Goal: Book appointment/travel/reservation

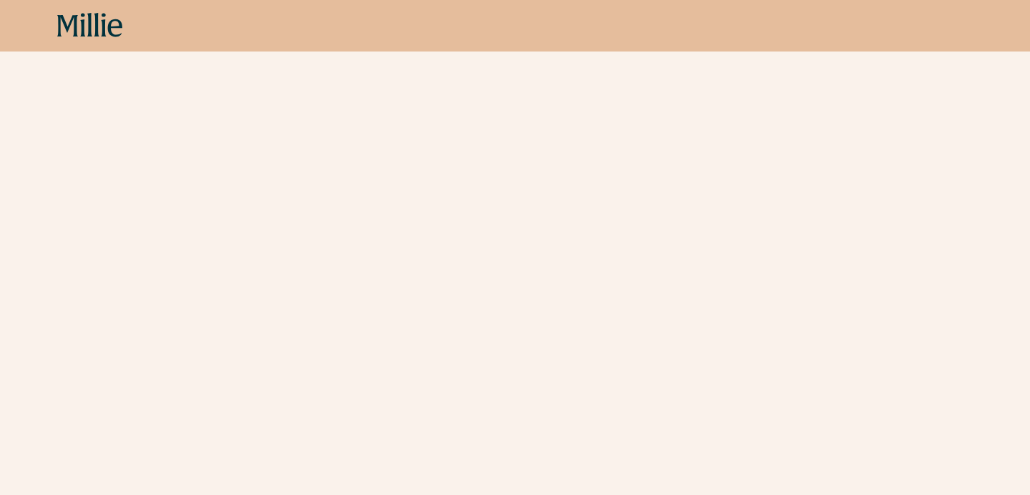
click at [109, 30] on icon at bounding box center [115, 28] width 14 height 18
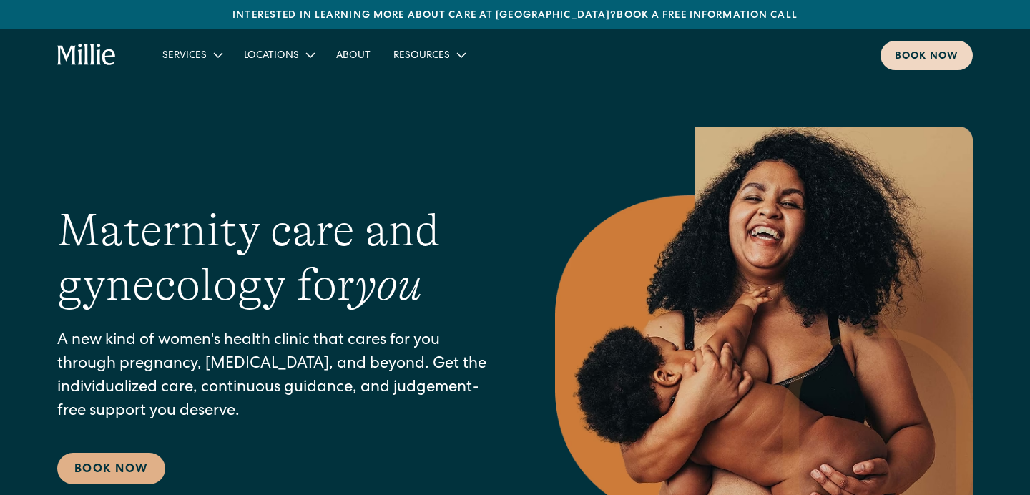
click at [914, 54] on div "Book now" at bounding box center [927, 56] width 64 height 15
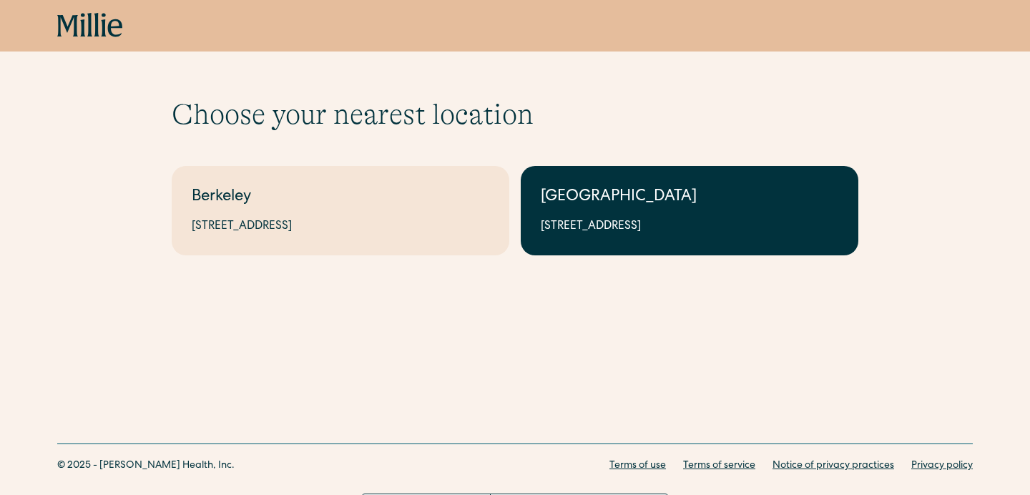
click at [585, 232] on div "[STREET_ADDRESS]" at bounding box center [690, 226] width 298 height 17
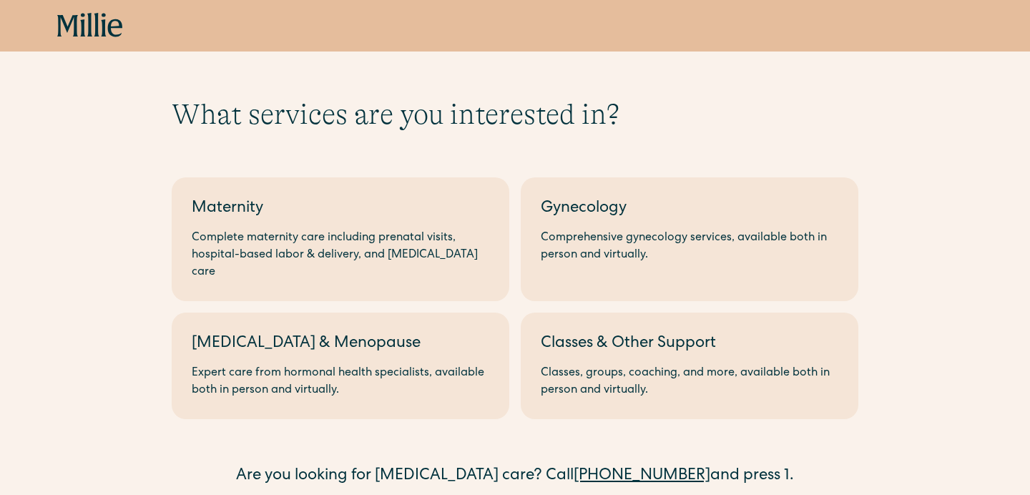
click at [585, 232] on div "Comprehensive gynecology services, available both in person and virtually." at bounding box center [690, 247] width 298 height 34
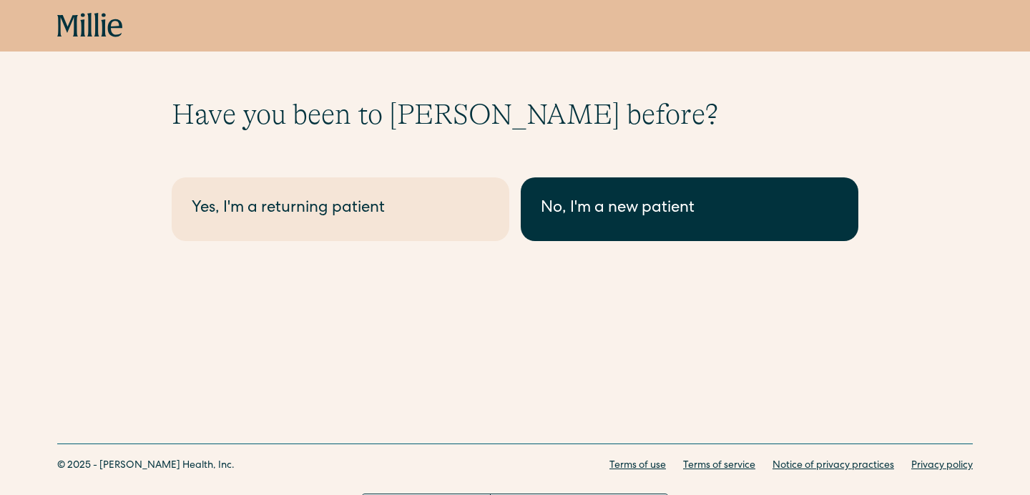
click at [541, 205] on div "No, I'm a new patient" at bounding box center [690, 209] width 298 height 24
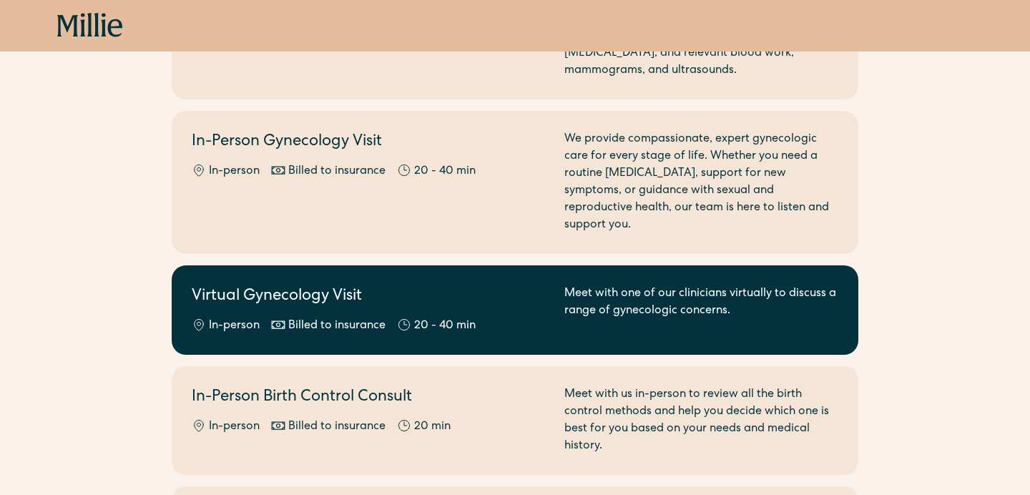
scroll to position [222, 0]
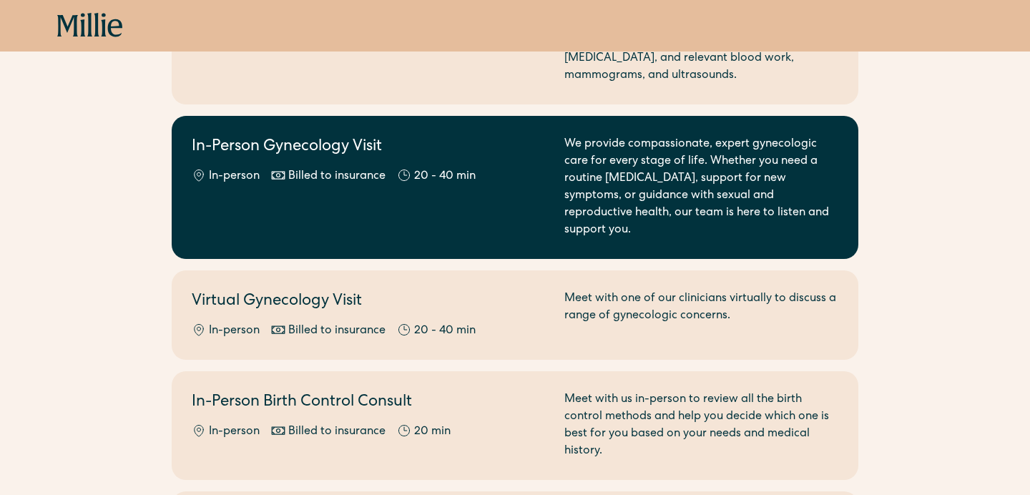
click at [517, 221] on div "In-Person Gynecology Visit In-person Billed to insurance 20 - 40 min" at bounding box center [370, 187] width 356 height 103
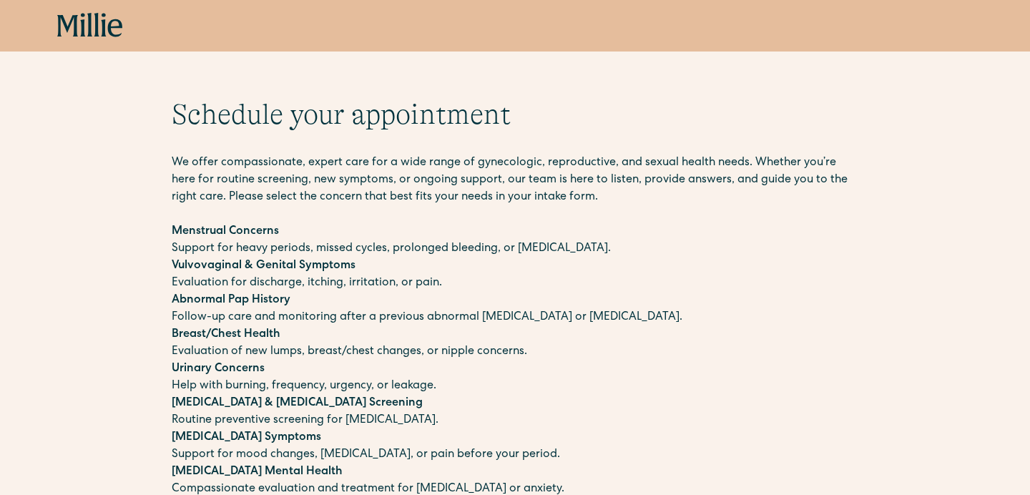
click at [104, 10] on div "Book now" at bounding box center [515, 26] width 1030 height 52
click at [97, 20] on icon at bounding box center [96, 25] width 5 height 24
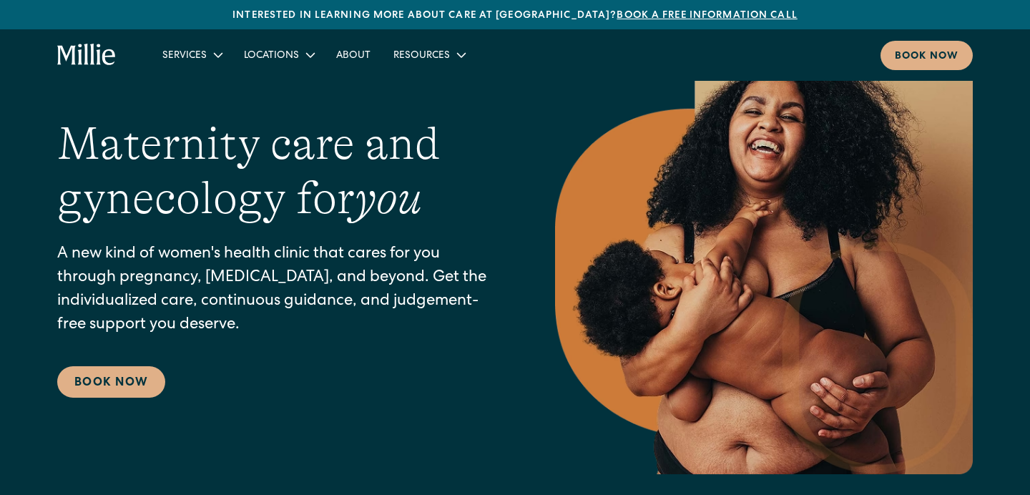
scroll to position [109, 0]
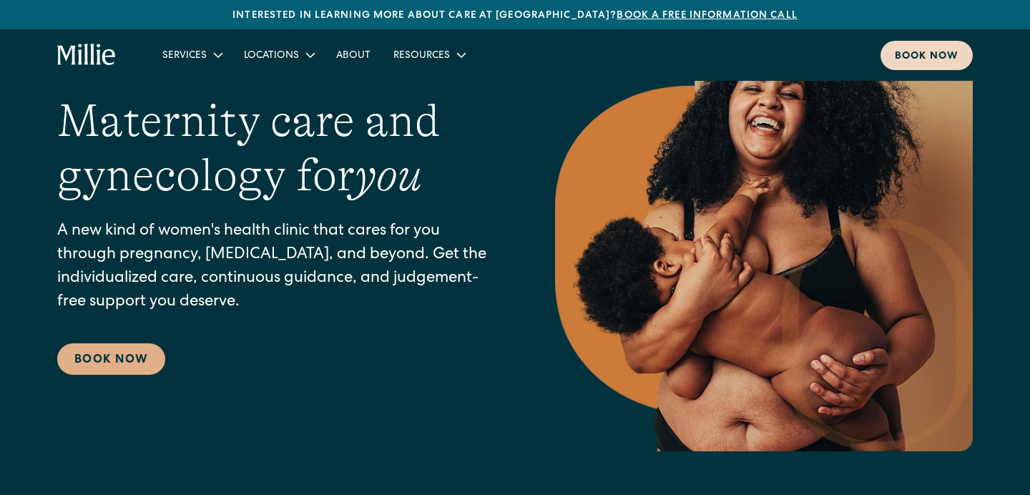
click at [926, 55] on div "Book now" at bounding box center [927, 56] width 64 height 15
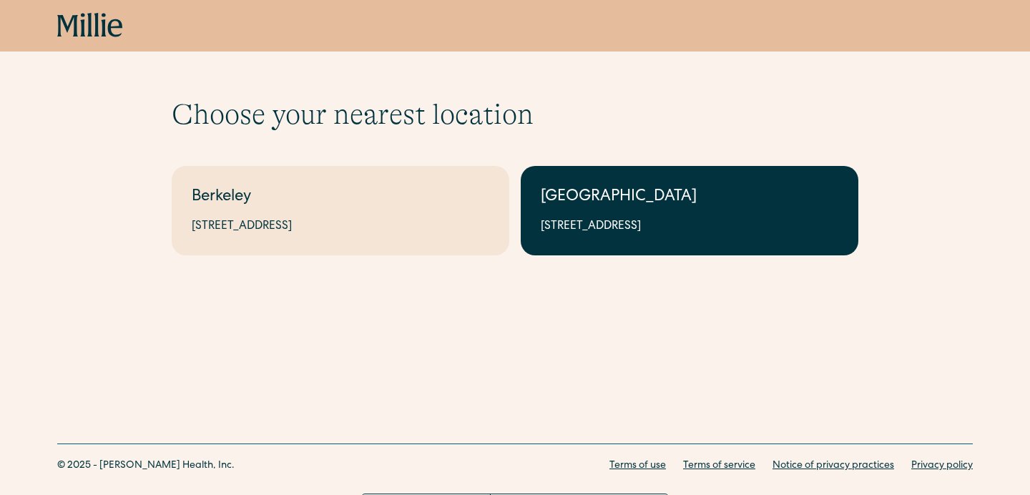
click at [588, 218] on div "1471 Saratoga Ave, Suite 101, San Jose, CA 95129" at bounding box center [690, 226] width 298 height 17
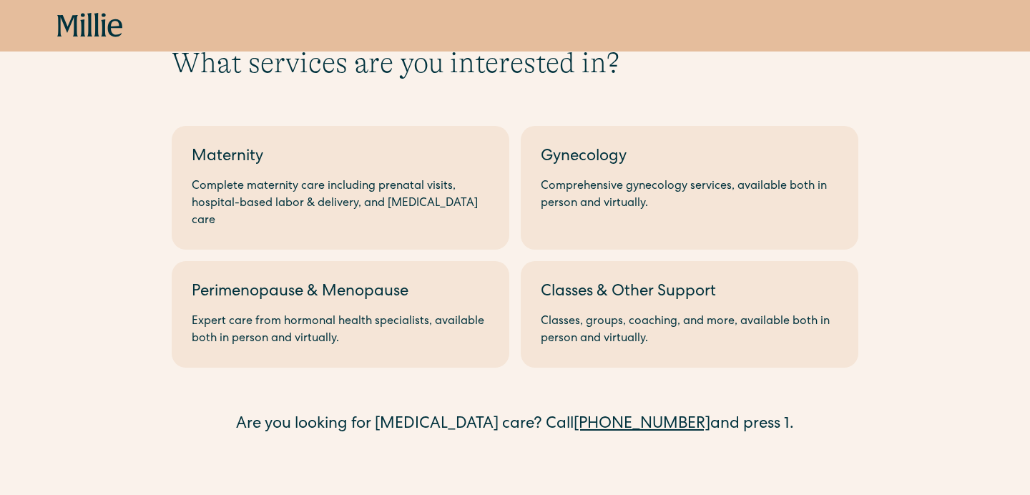
scroll to position [59, 0]
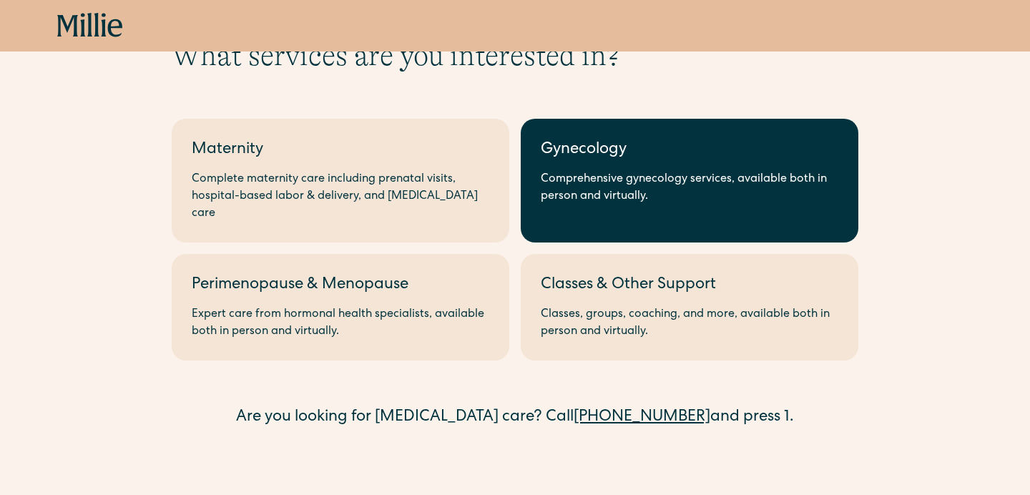
click at [584, 181] on div "Comprehensive gynecology services, available both in person and virtually." at bounding box center [690, 188] width 298 height 34
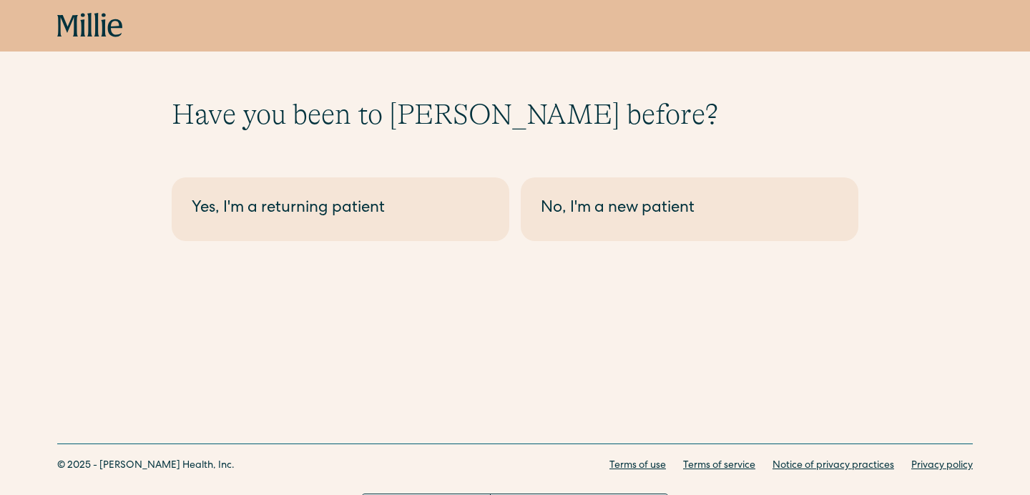
scroll to position [30, 0]
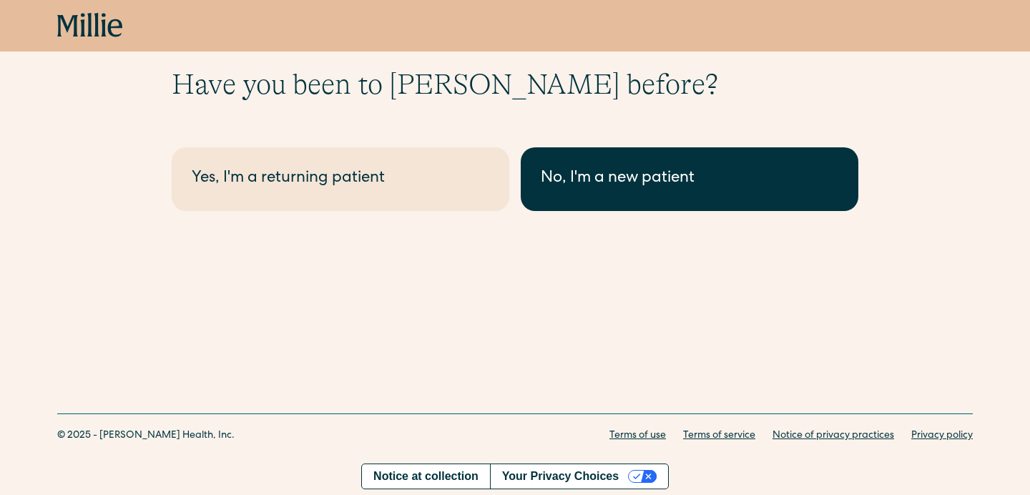
click at [592, 192] on link "No, I'm a new patient" at bounding box center [690, 179] width 338 height 64
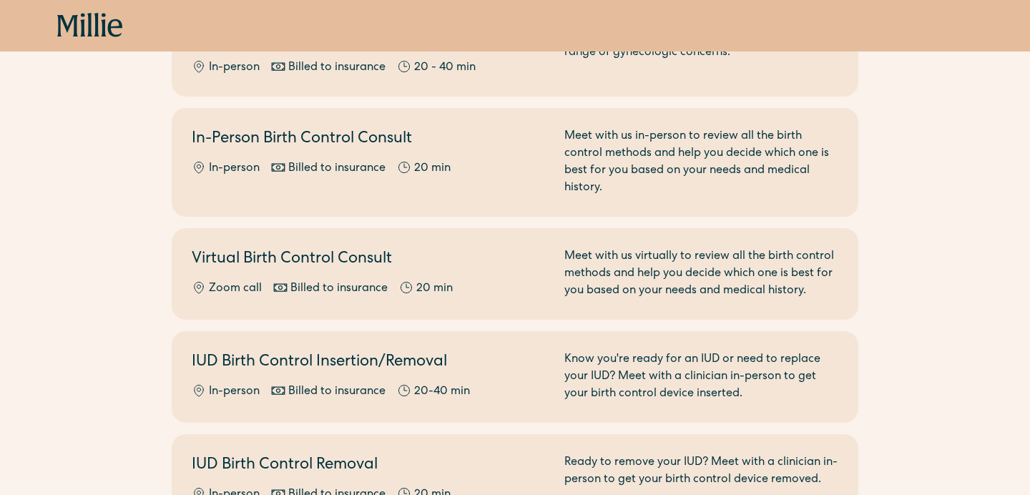
scroll to position [489, 0]
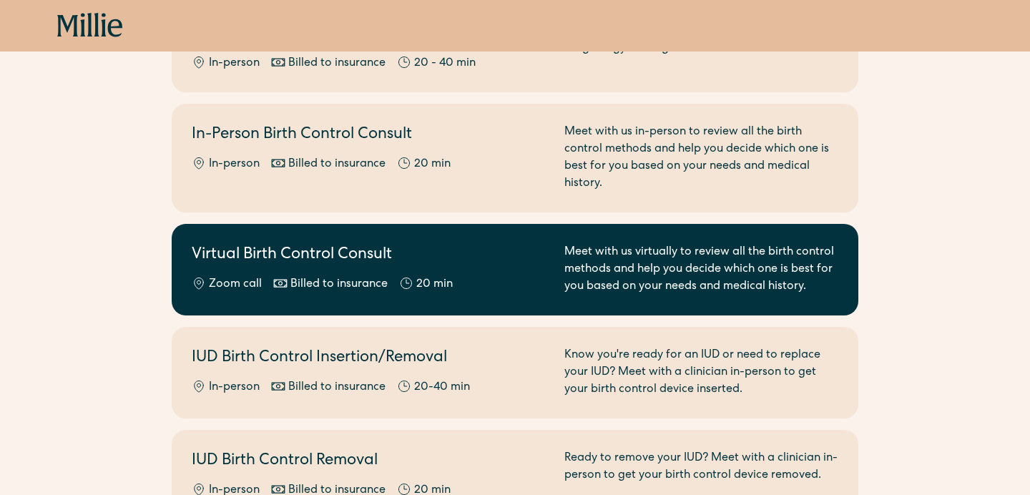
click at [551, 244] on div "Virtual Birth Control Consult Zoom call Billed to insurance 20 min Meet with us…" at bounding box center [515, 270] width 647 height 52
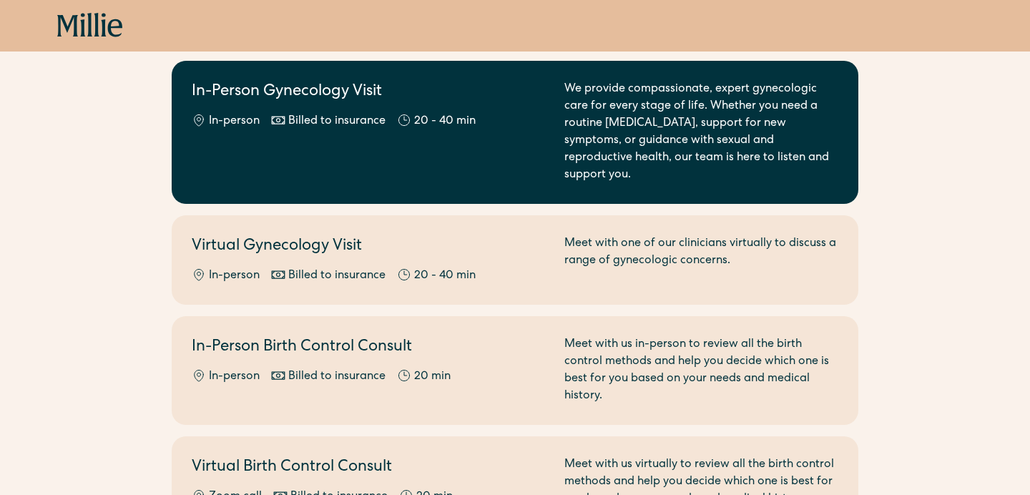
scroll to position [276, 0]
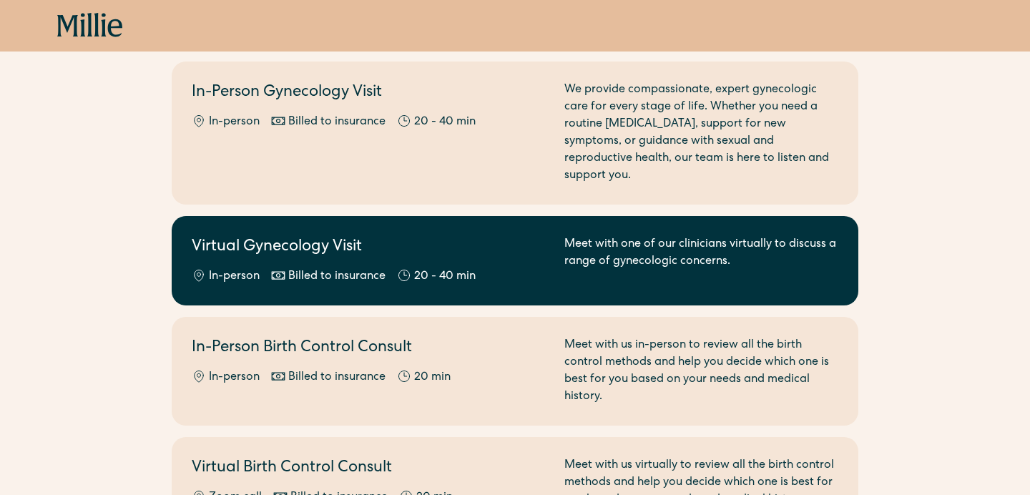
click at [501, 268] on div "In-person Billed to insurance 20 - 40 min" at bounding box center [370, 276] width 356 height 17
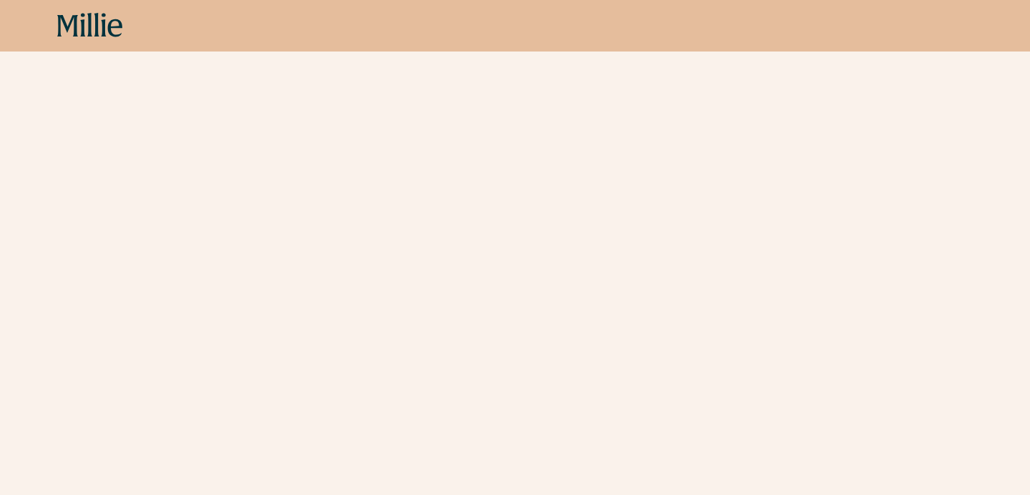
scroll to position [328, 0]
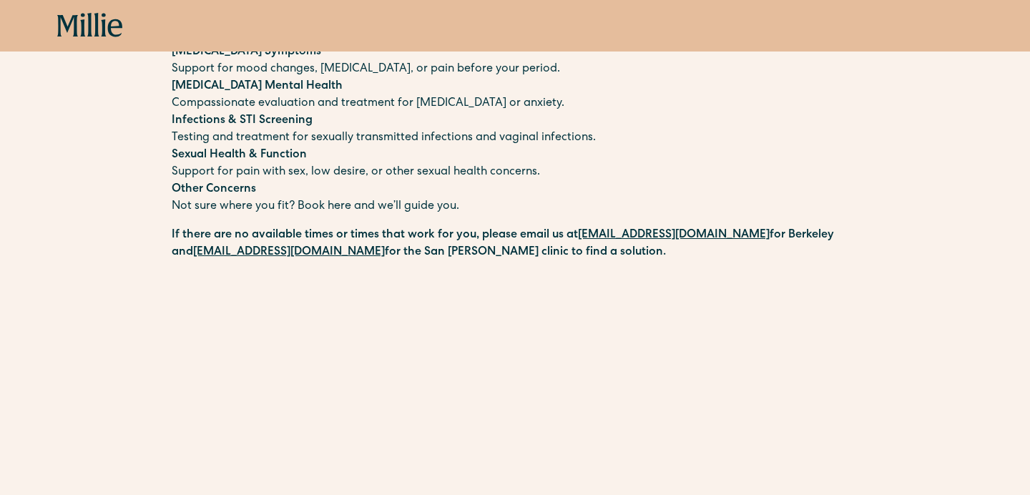
scroll to position [229, 0]
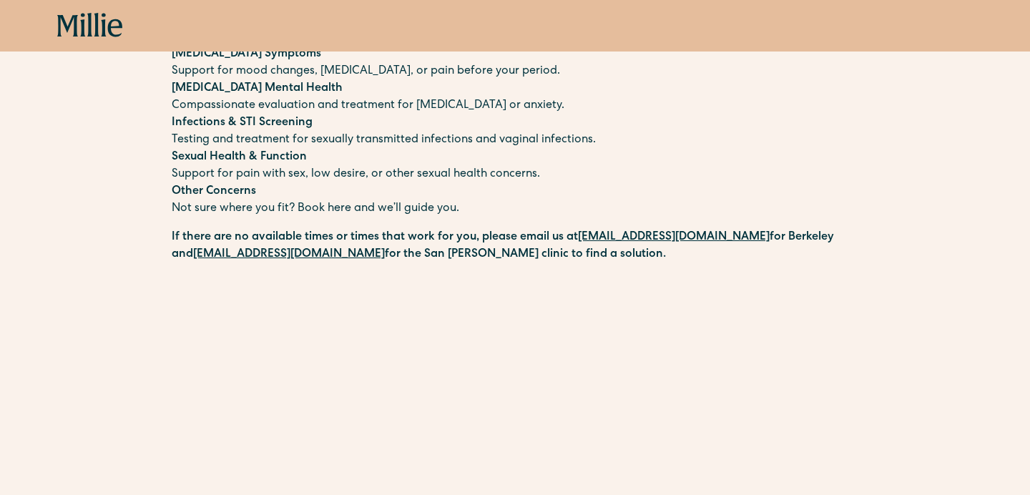
click at [80, 39] on div "Book now" at bounding box center [515, 26] width 1030 height 52
click at [89, 29] on icon at bounding box center [89, 25] width 5 height 24
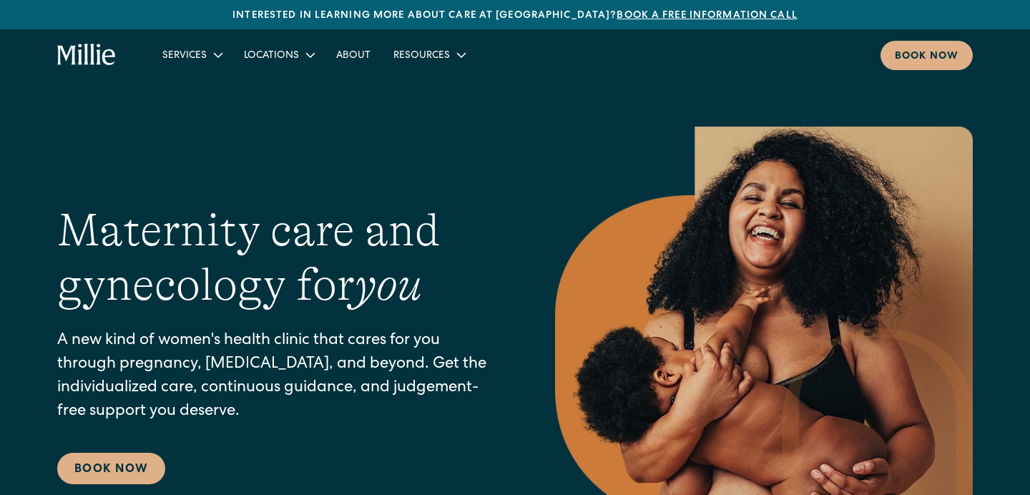
click at [135, 451] on div "Maternity care and gynecology for you A new kind of women's health clinic that …" at bounding box center [277, 344] width 441 height 282
click at [132, 463] on link "Book Now" at bounding box center [111, 468] width 108 height 31
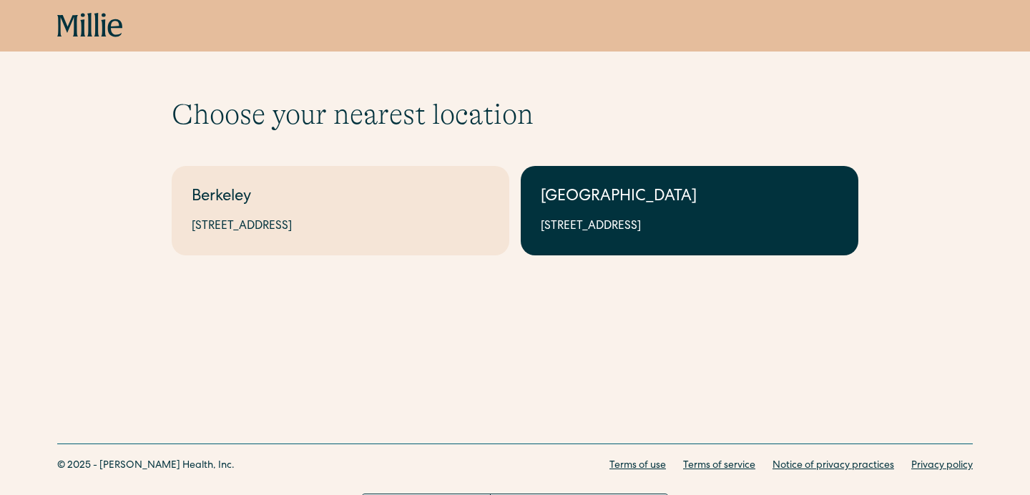
click at [596, 217] on link "South Bay 1471 Saratoga Ave, Suite 101, San Jose, CA 95129" at bounding box center [690, 210] width 338 height 89
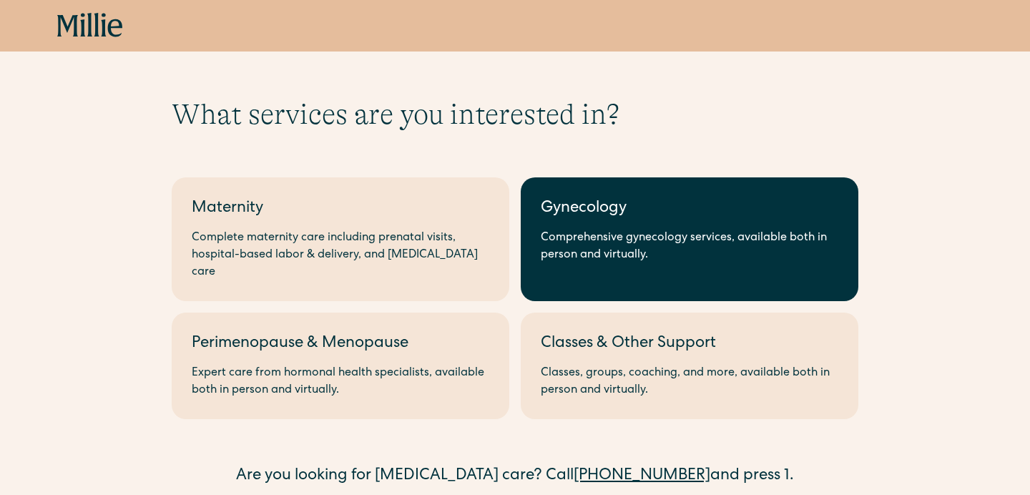
click at [587, 242] on div "Comprehensive gynecology services, available both in person and virtually." at bounding box center [690, 247] width 298 height 34
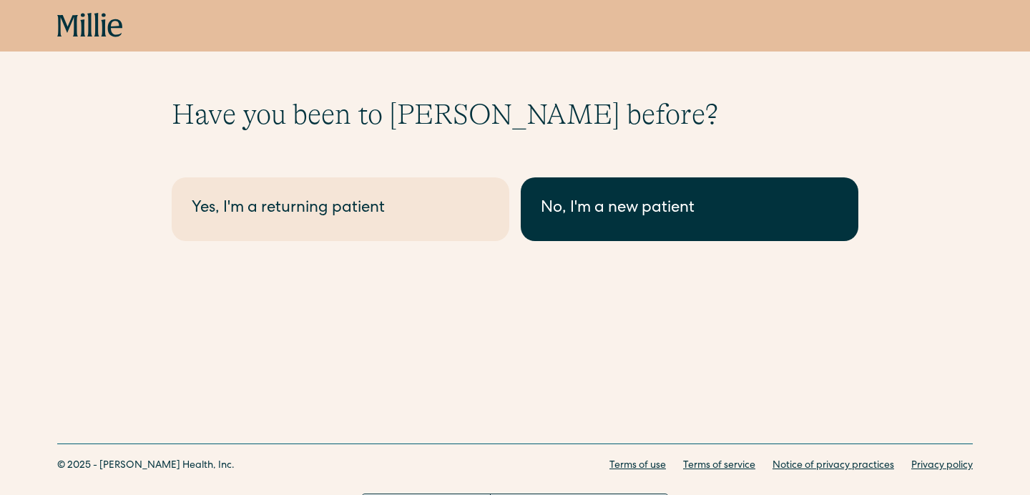
click at [596, 222] on link "No, I'm a new patient" at bounding box center [690, 209] width 338 height 64
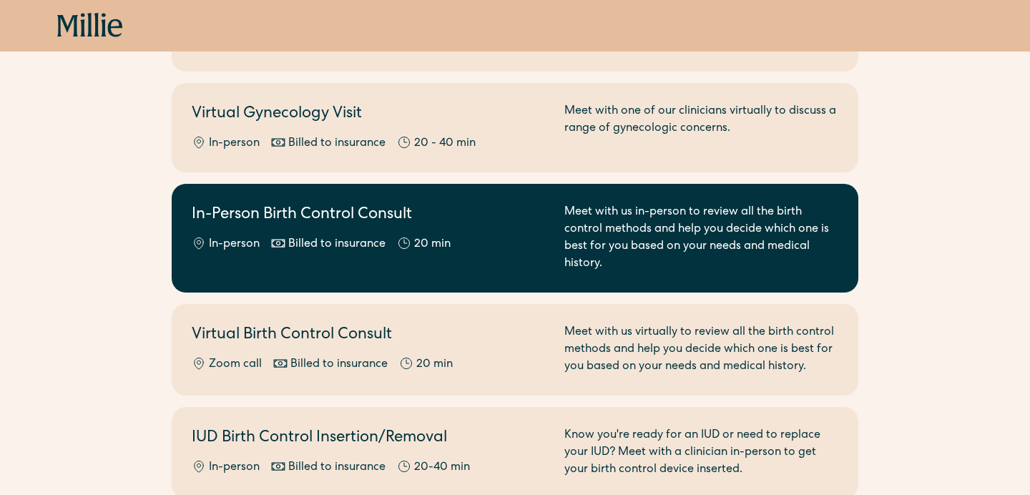
scroll to position [531, 0]
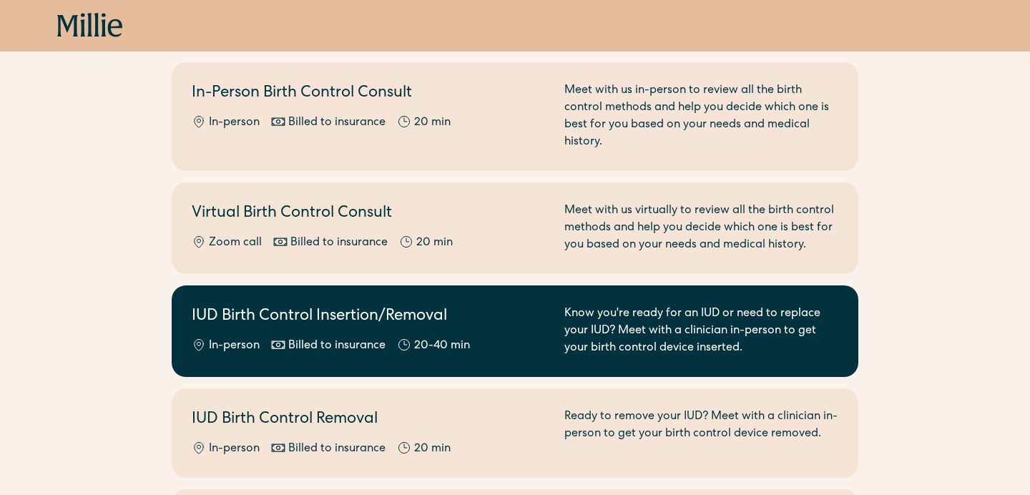
click at [529, 338] on div "In-person Billed to insurance 20-40 min" at bounding box center [370, 346] width 356 height 17
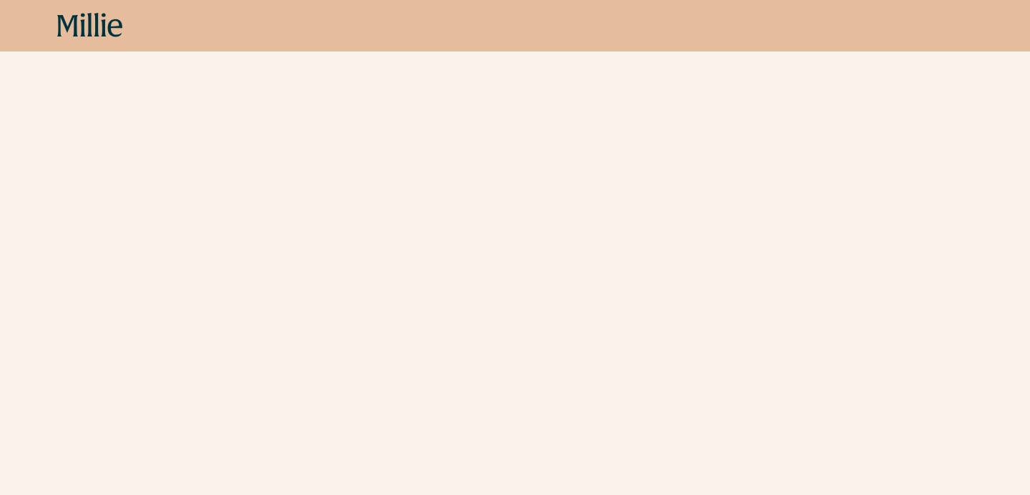
scroll to position [258, 0]
click at [106, 26] on icon at bounding box center [90, 26] width 66 height 26
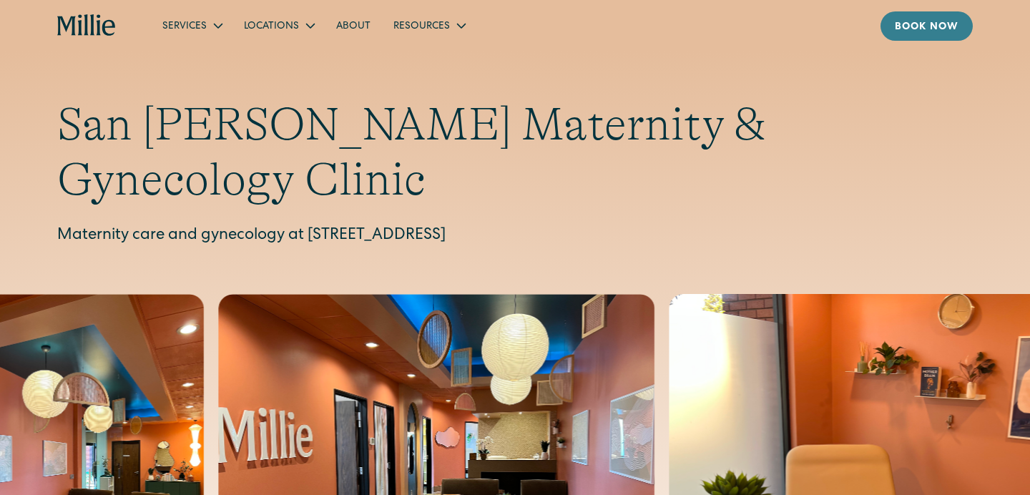
click at [899, 30] on div "Book now" at bounding box center [927, 27] width 64 height 15
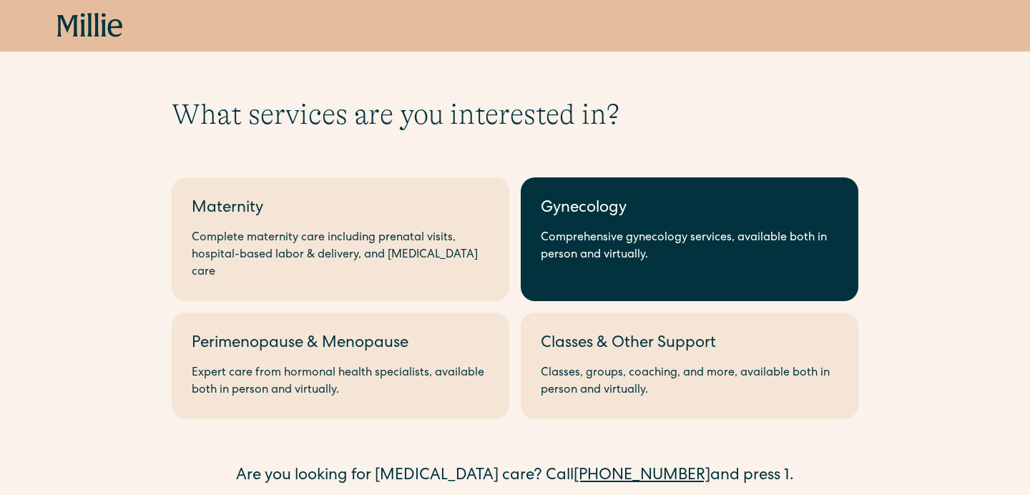
click at [596, 247] on div "Comprehensive gynecology services, available both in person and virtually." at bounding box center [690, 247] width 298 height 34
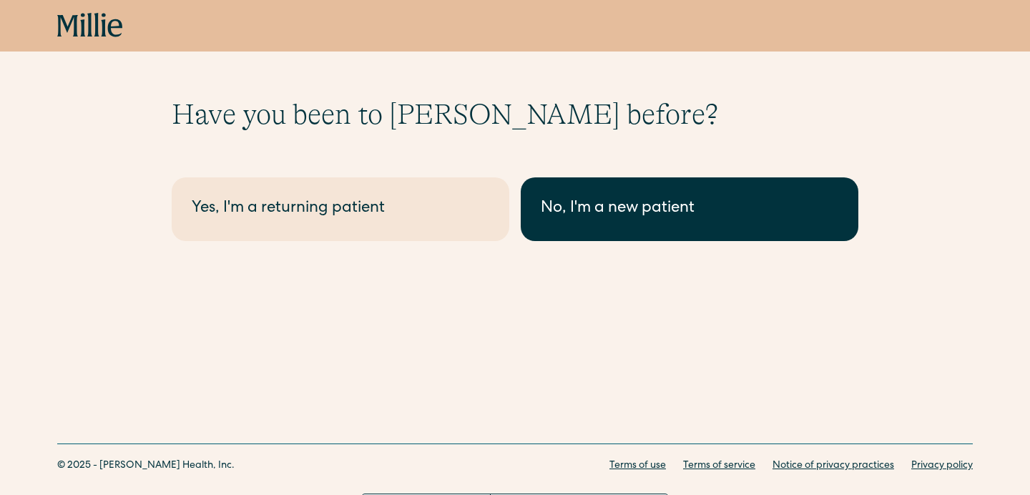
click at [583, 222] on link "No, I'm a new patient" at bounding box center [690, 209] width 338 height 64
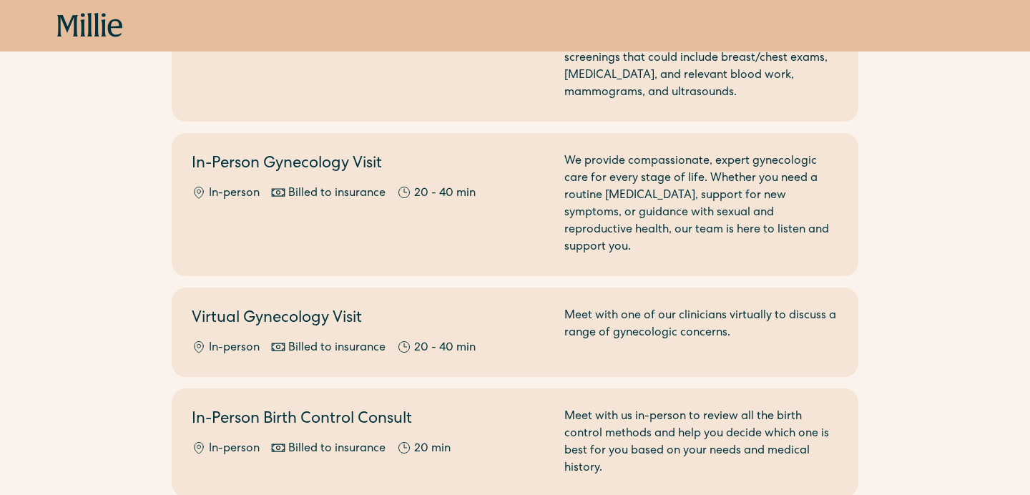
scroll to position [205, 0]
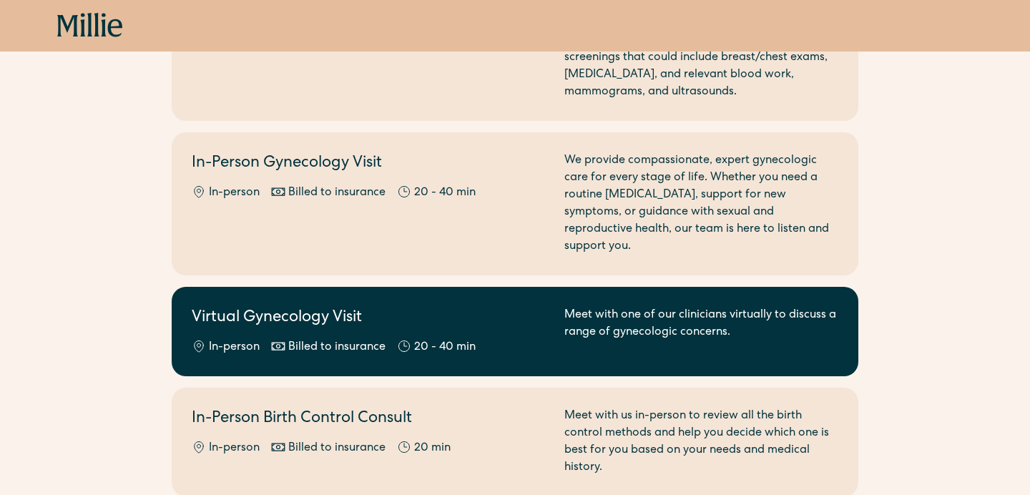
click at [398, 307] on h2 "Virtual Gynecology Visit" at bounding box center [370, 319] width 356 height 24
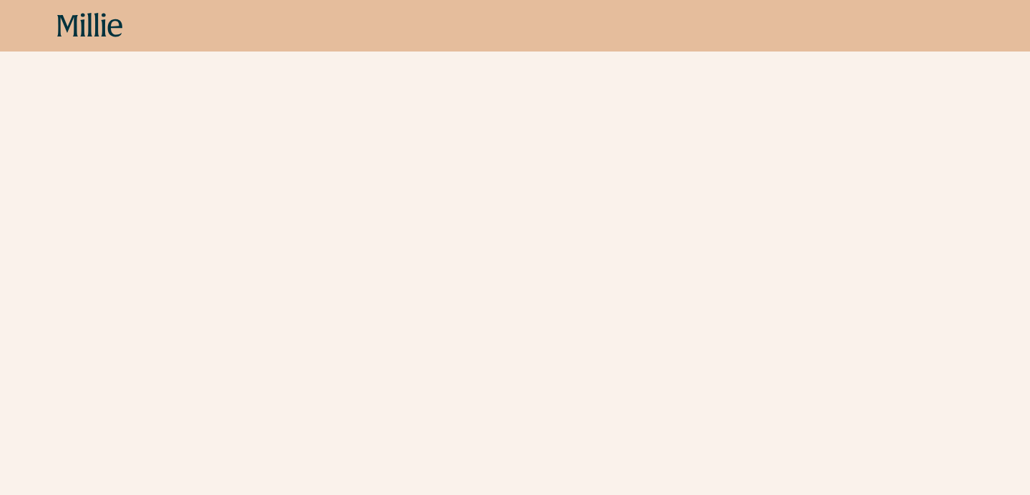
scroll to position [502, 0]
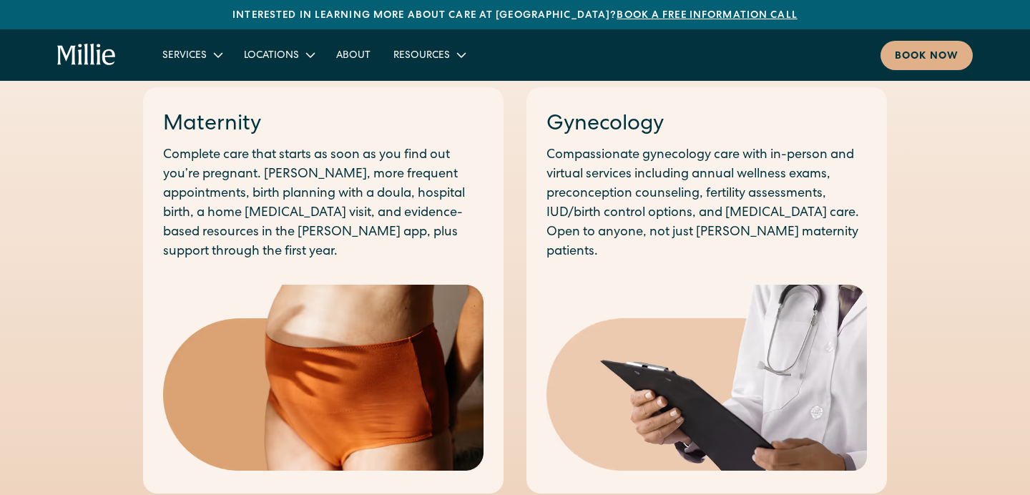
scroll to position [881, 0]
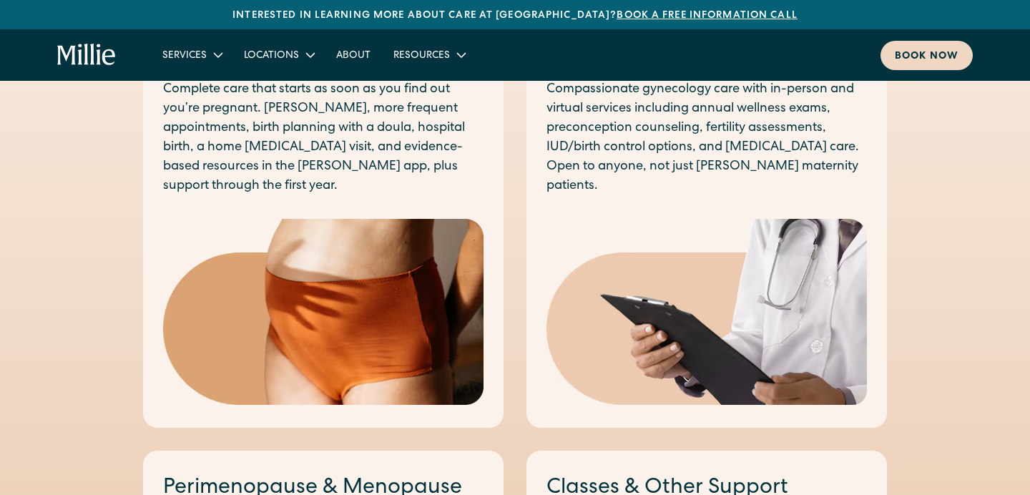
click at [926, 57] on div "Book now" at bounding box center [927, 56] width 64 height 15
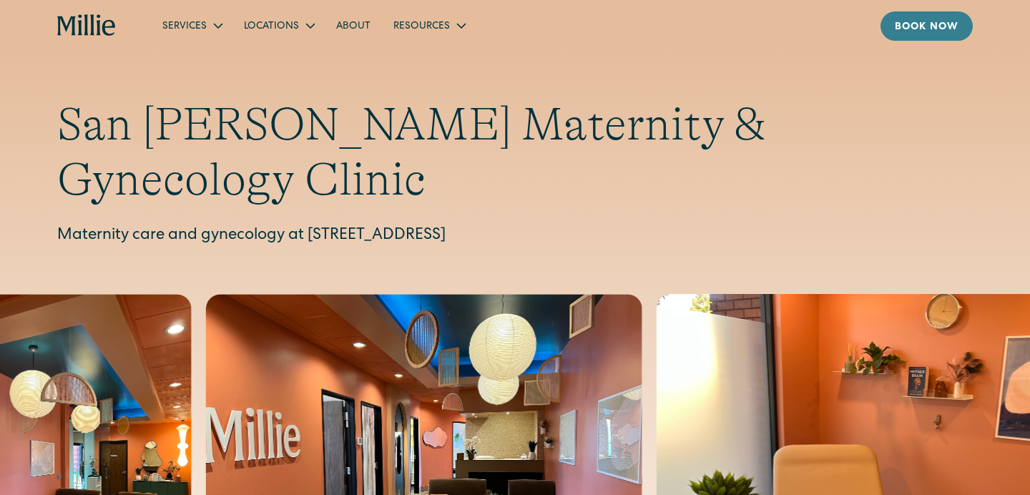
click at [927, 29] on div "Book now" at bounding box center [927, 27] width 64 height 15
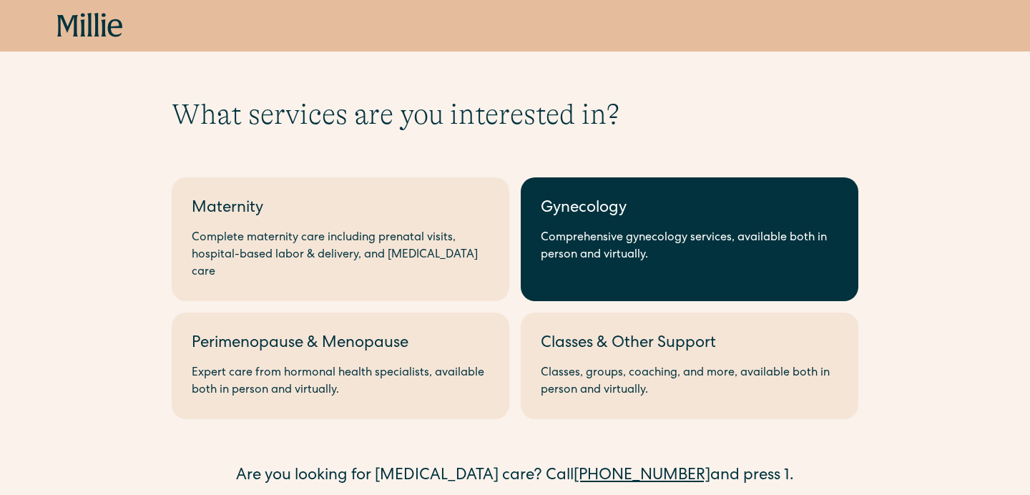
click at [592, 241] on div "Comprehensive gynecology services, available both in person and virtually." at bounding box center [690, 247] width 298 height 34
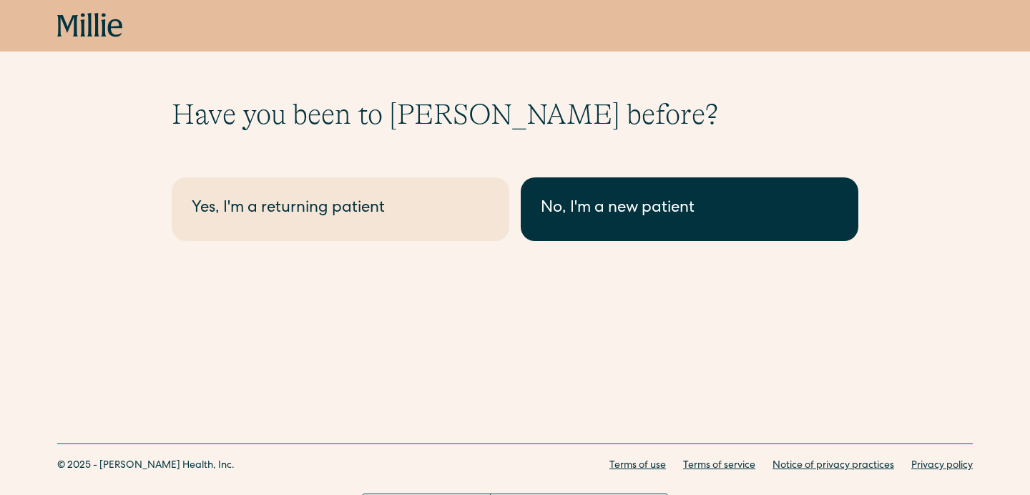
click at [562, 204] on div "No, I'm a new patient" at bounding box center [690, 209] width 298 height 24
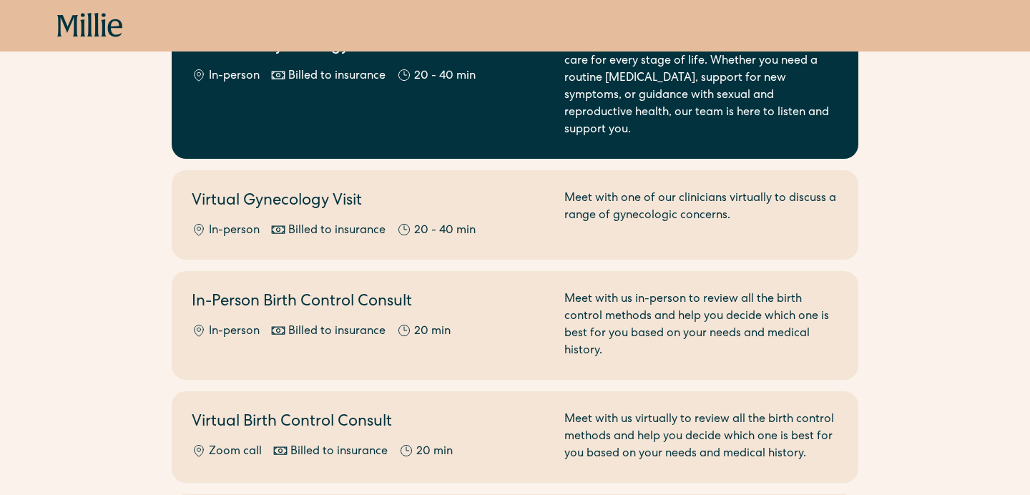
scroll to position [380, 0]
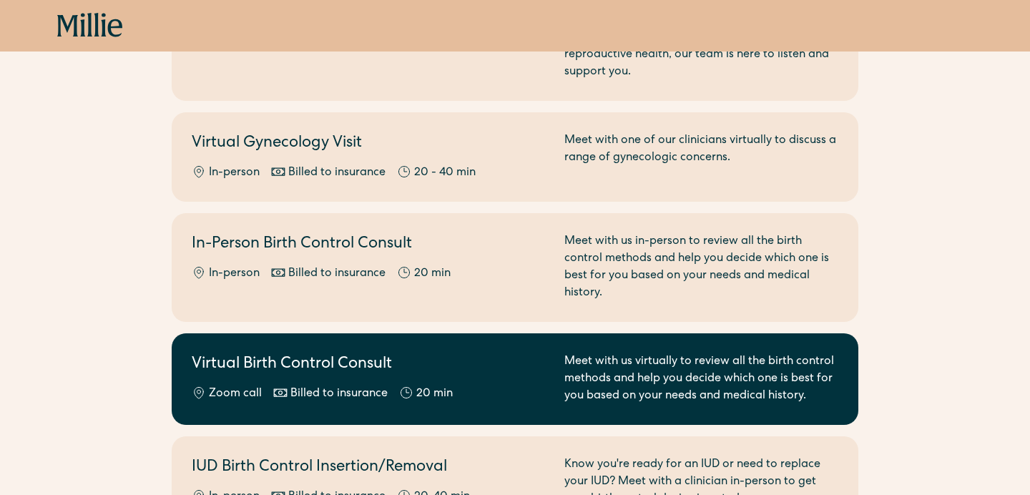
click at [474, 357] on h2 "Virtual Birth Control Consult" at bounding box center [370, 365] width 356 height 24
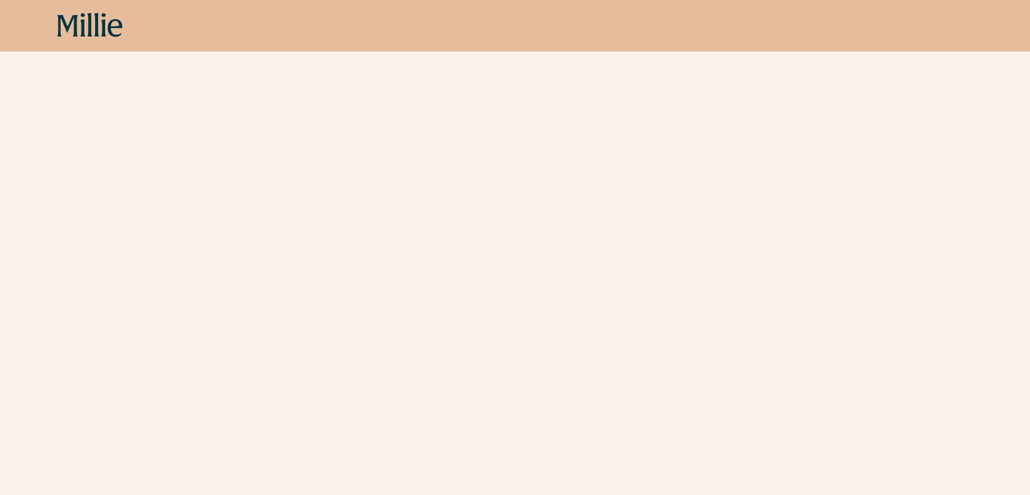
scroll to position [294, 0]
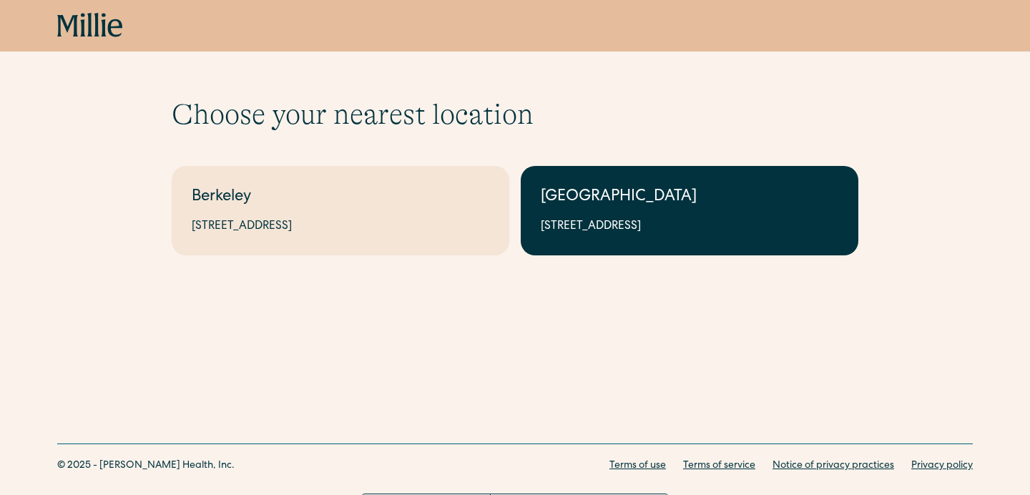
click at [617, 203] on div "[GEOGRAPHIC_DATA]" at bounding box center [690, 198] width 298 height 24
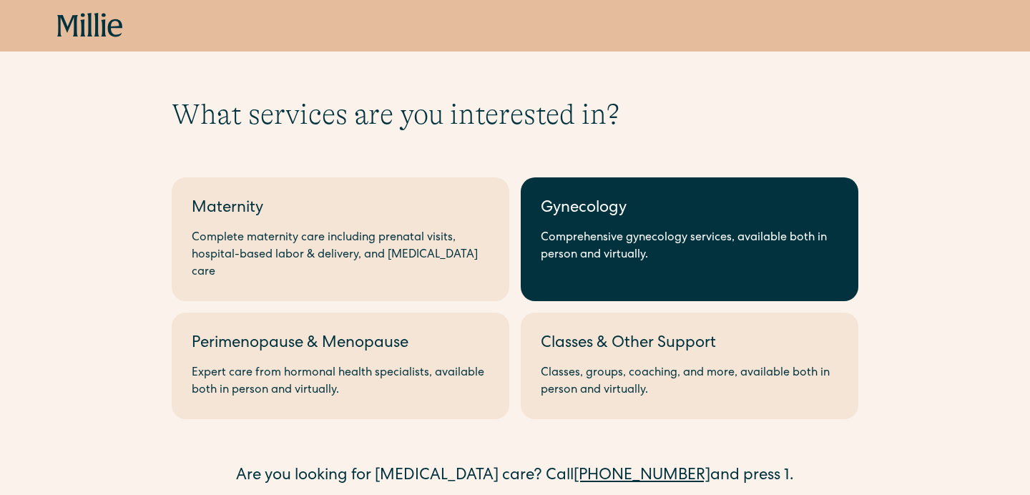
click at [635, 215] on div "Gynecology" at bounding box center [690, 209] width 298 height 24
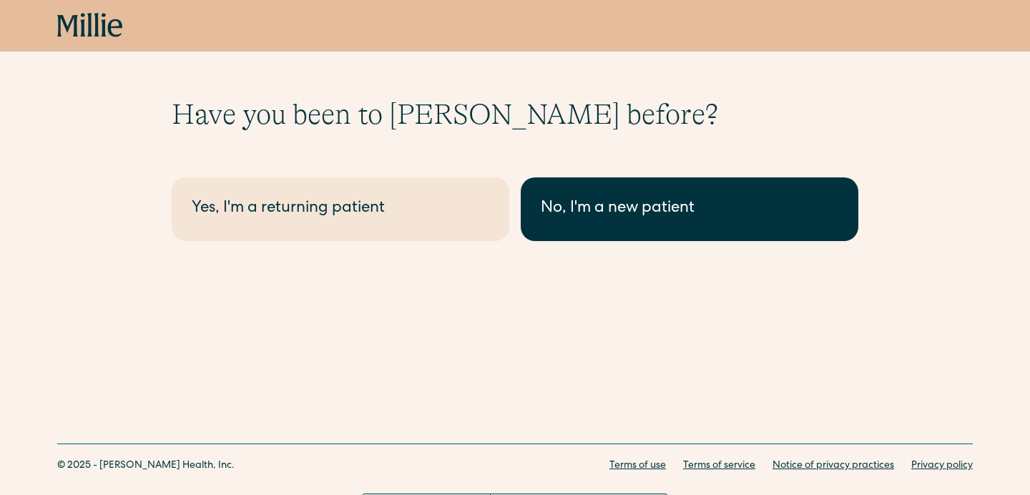
click at [586, 230] on link "No, I'm a new patient" at bounding box center [690, 209] width 338 height 64
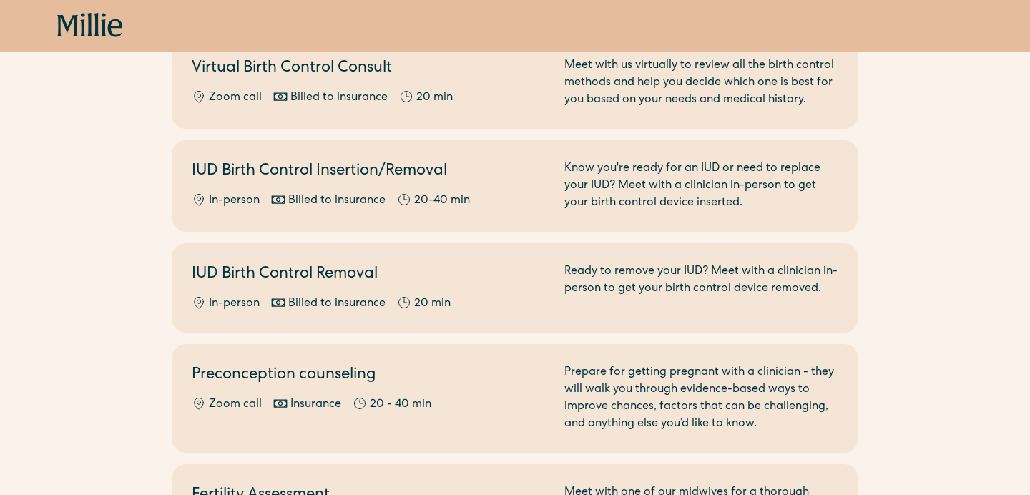
scroll to position [679, 0]
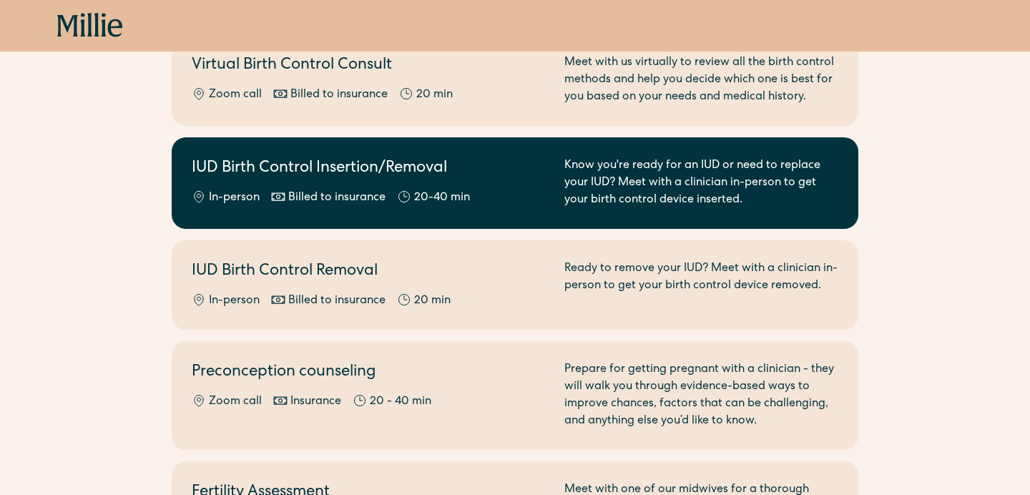
click at [494, 171] on div "IUD Birth Control Insertion/Removal In-person Billed to insurance 20-40 min" at bounding box center [370, 183] width 356 height 52
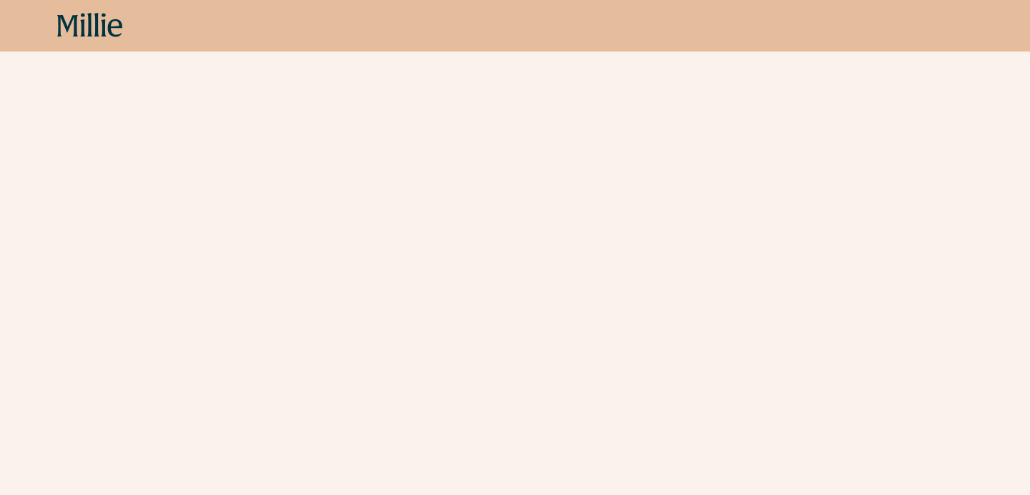
scroll to position [147, 0]
click at [87, 26] on icon at bounding box center [90, 26] width 66 height 26
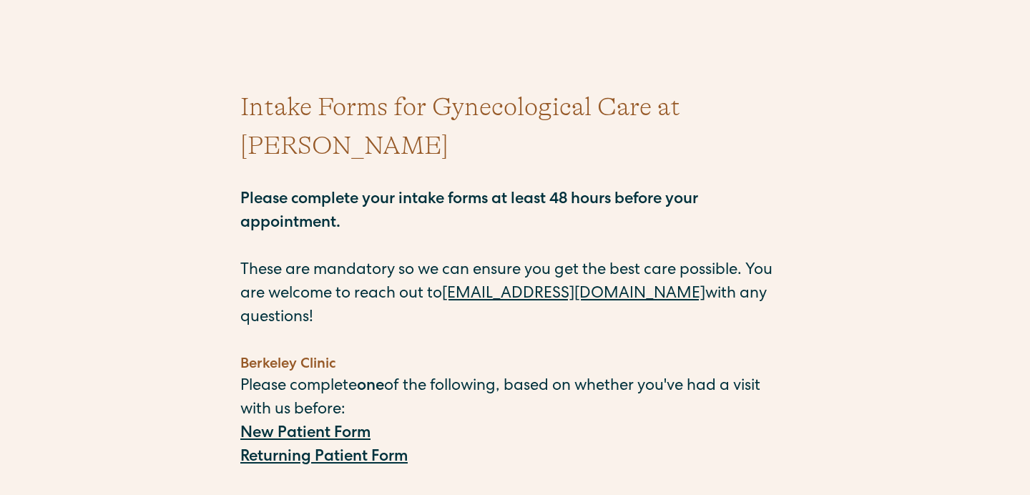
scroll to position [63, 0]
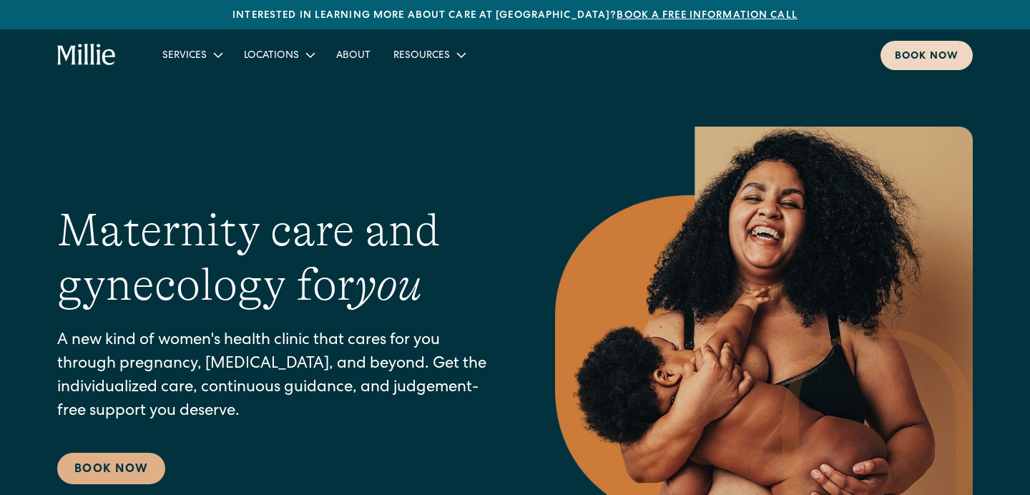
click at [933, 55] on div "Book now" at bounding box center [927, 56] width 64 height 15
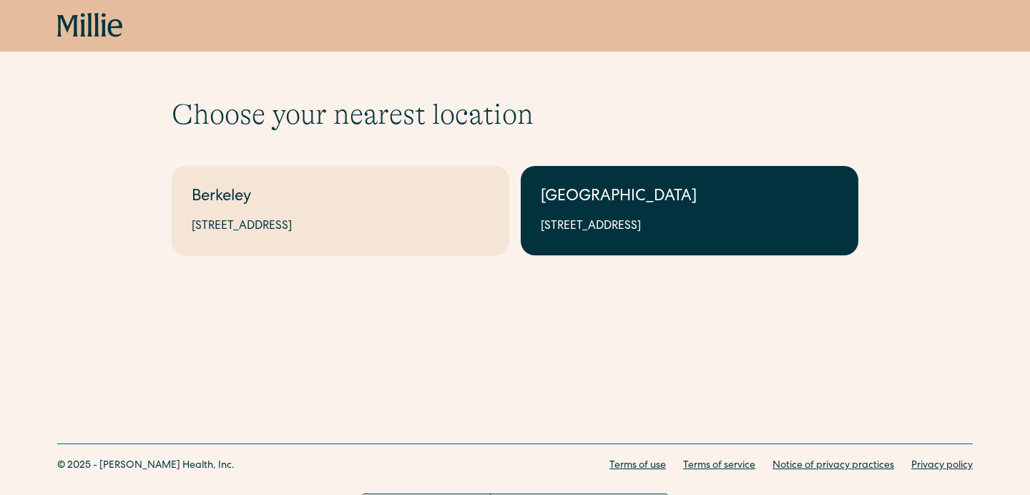
click at [787, 202] on div "[GEOGRAPHIC_DATA]" at bounding box center [690, 198] width 298 height 24
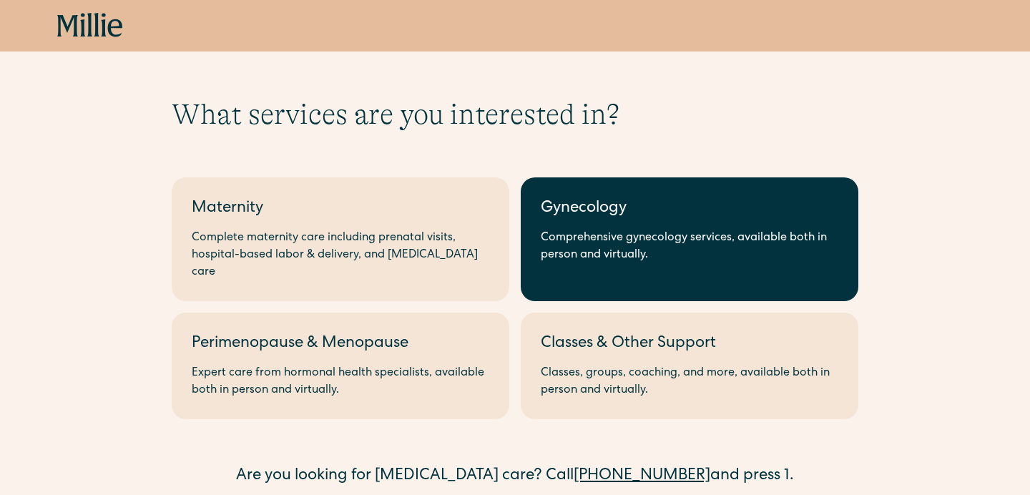
click at [662, 226] on link "Gynecology Comprehensive gynecology services, available both in person and virt…" at bounding box center [690, 239] width 338 height 124
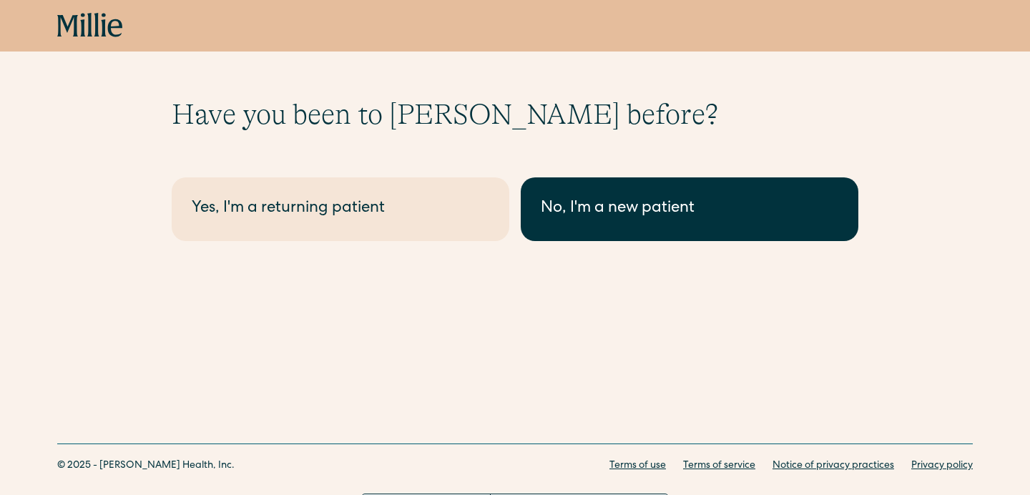
click at [528, 196] on link "No, I'm a new patient" at bounding box center [690, 209] width 338 height 64
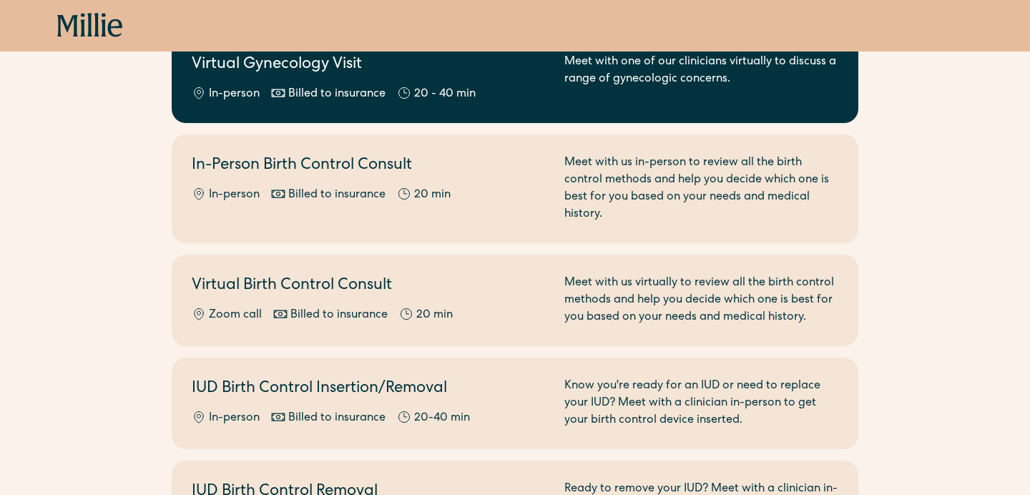
scroll to position [477, 0]
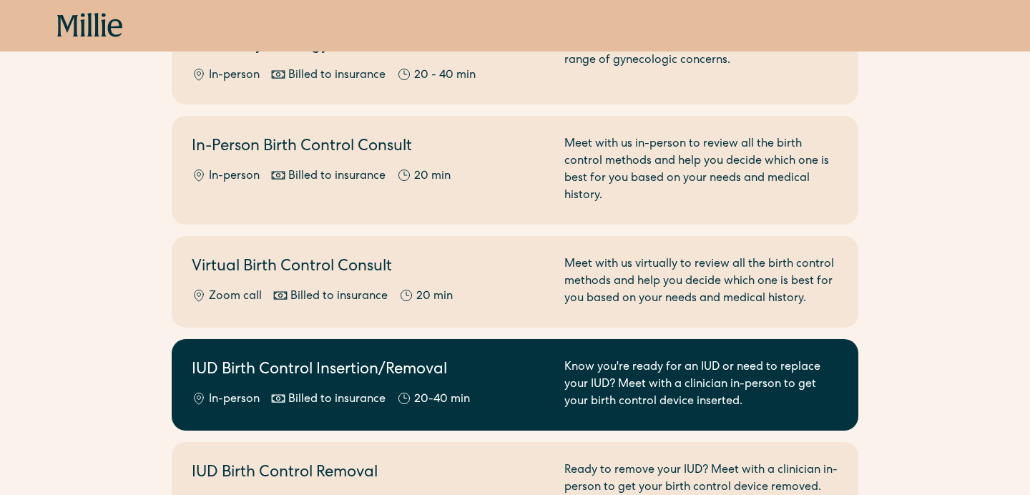
click at [471, 368] on div "IUD Birth Control Insertion/Removal In-person Billed to insurance 20-40 min" at bounding box center [370, 385] width 356 height 52
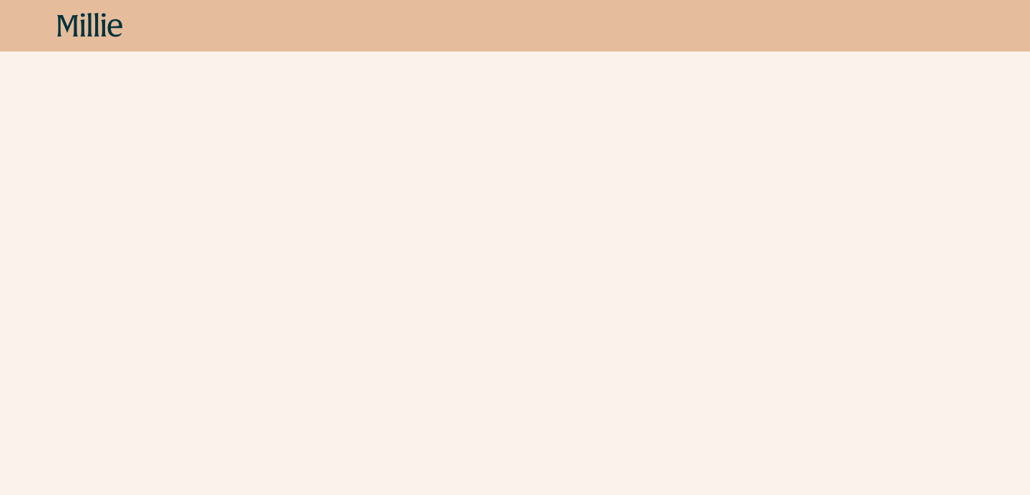
scroll to position [216, 0]
